Goal: Obtain resource: Obtain resource

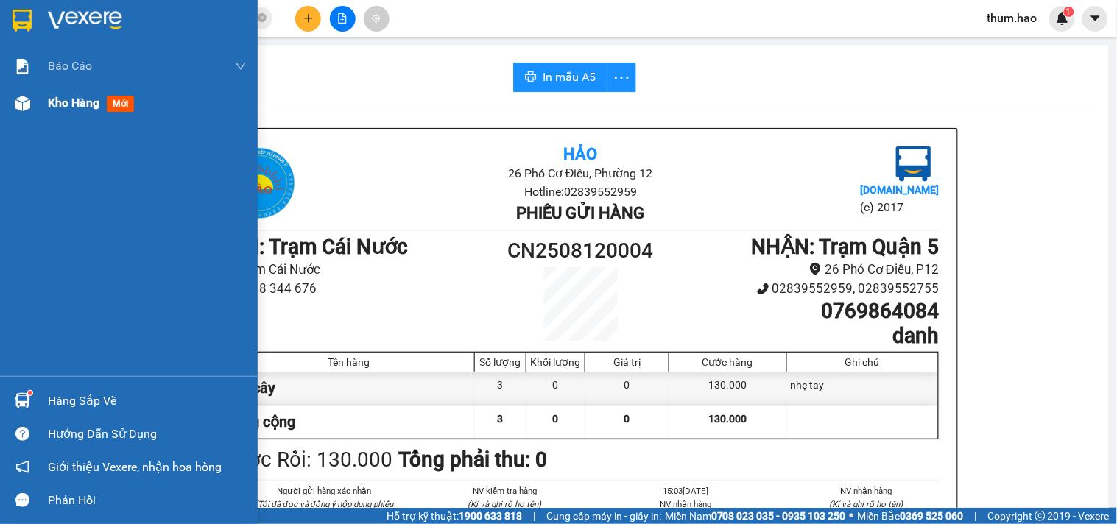
click at [38, 108] on div "Kho hàng mới" at bounding box center [129, 103] width 258 height 37
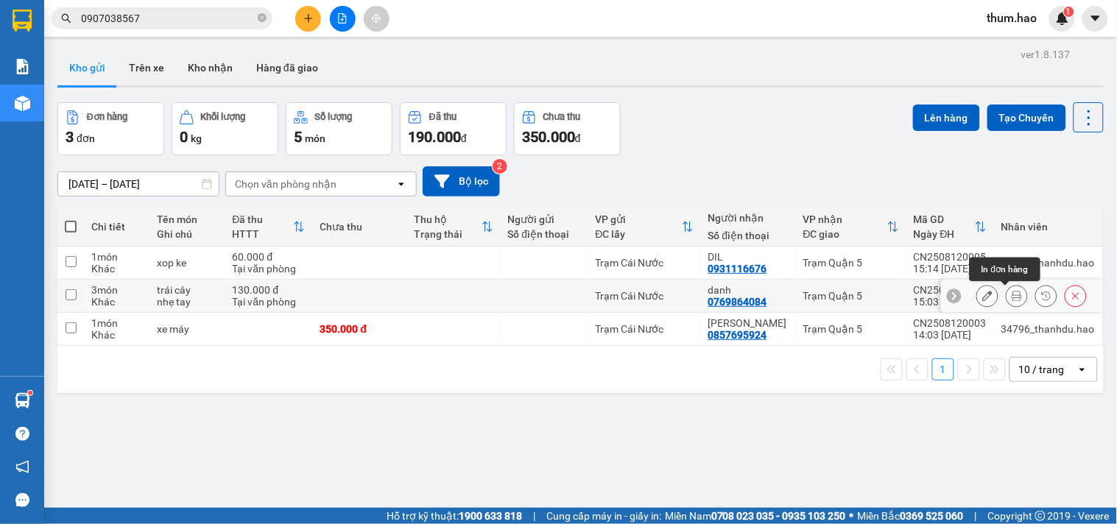
click at [1012, 298] on icon at bounding box center [1017, 296] width 10 height 10
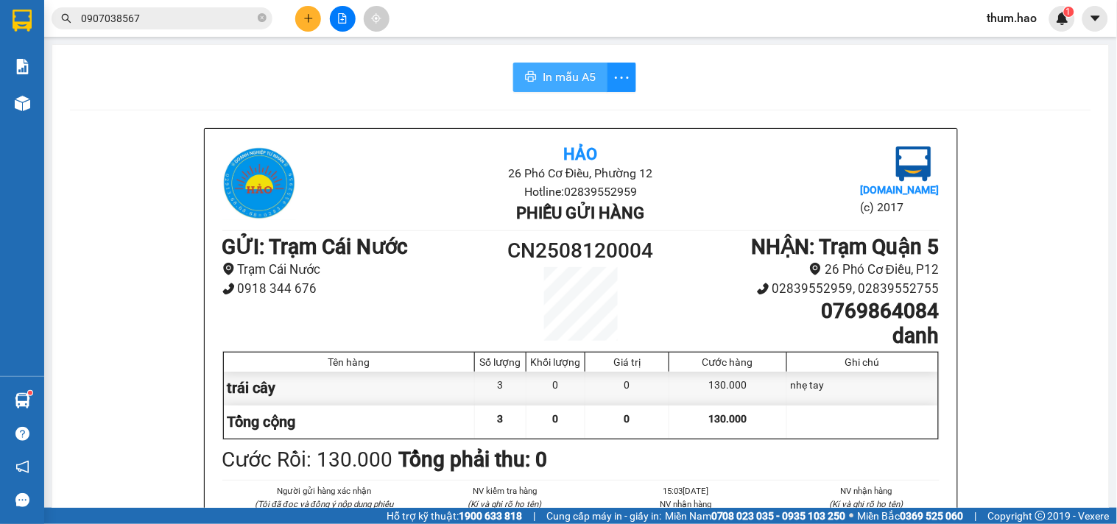
click at [557, 69] on span "In mẫu A5" at bounding box center [569, 77] width 53 height 18
click at [546, 76] on span "In mẫu A5" at bounding box center [569, 77] width 53 height 18
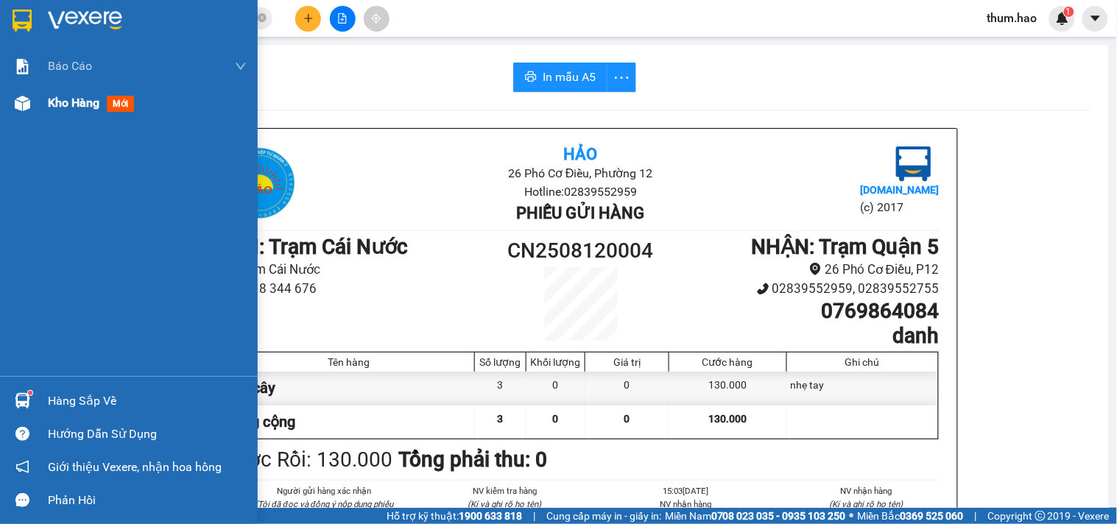
click at [96, 91] on div "Kho hàng mới" at bounding box center [147, 103] width 199 height 37
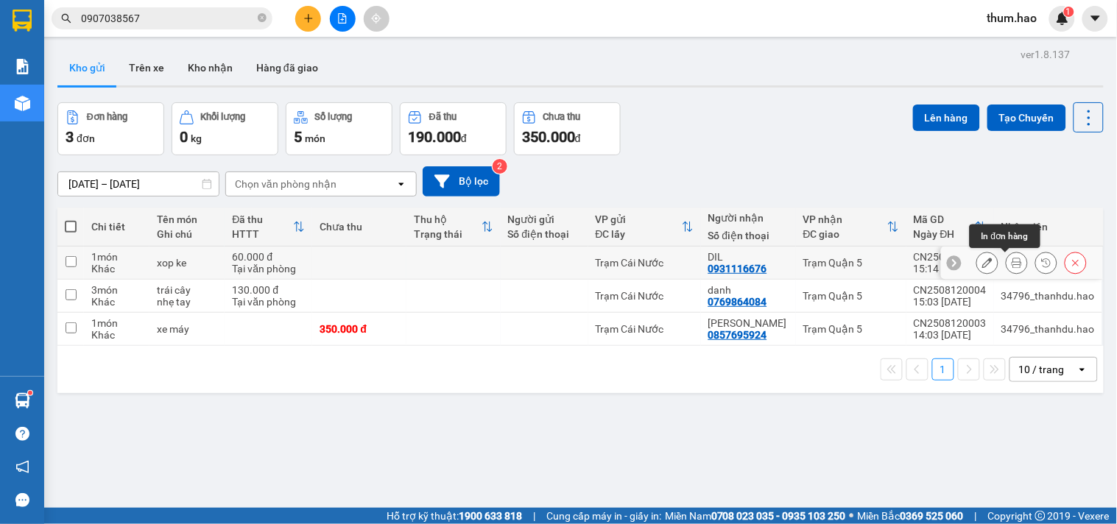
click at [1012, 260] on icon at bounding box center [1017, 263] width 10 height 10
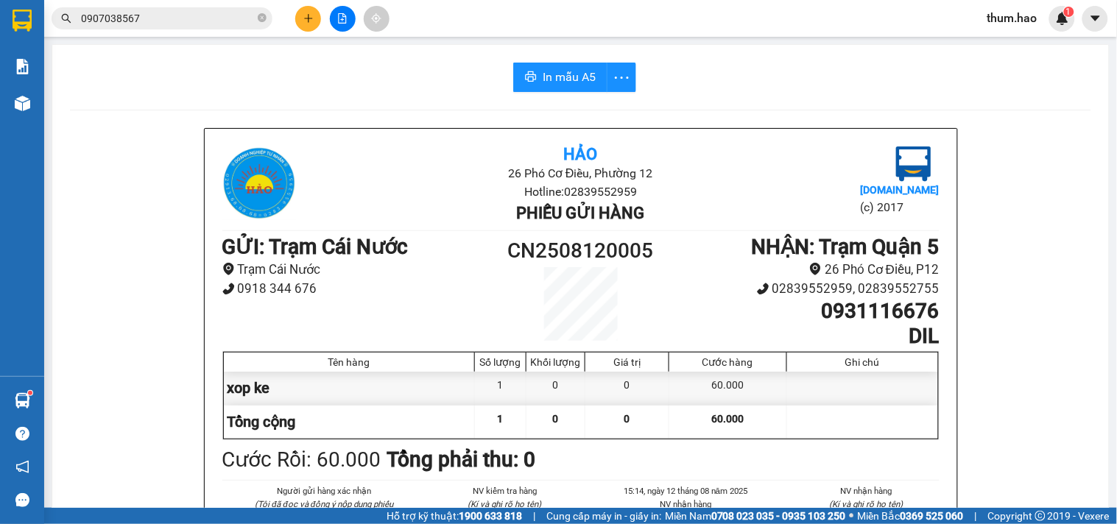
click at [573, 79] on span "In mẫu A5" at bounding box center [569, 77] width 53 height 18
